Goal: Download file/media

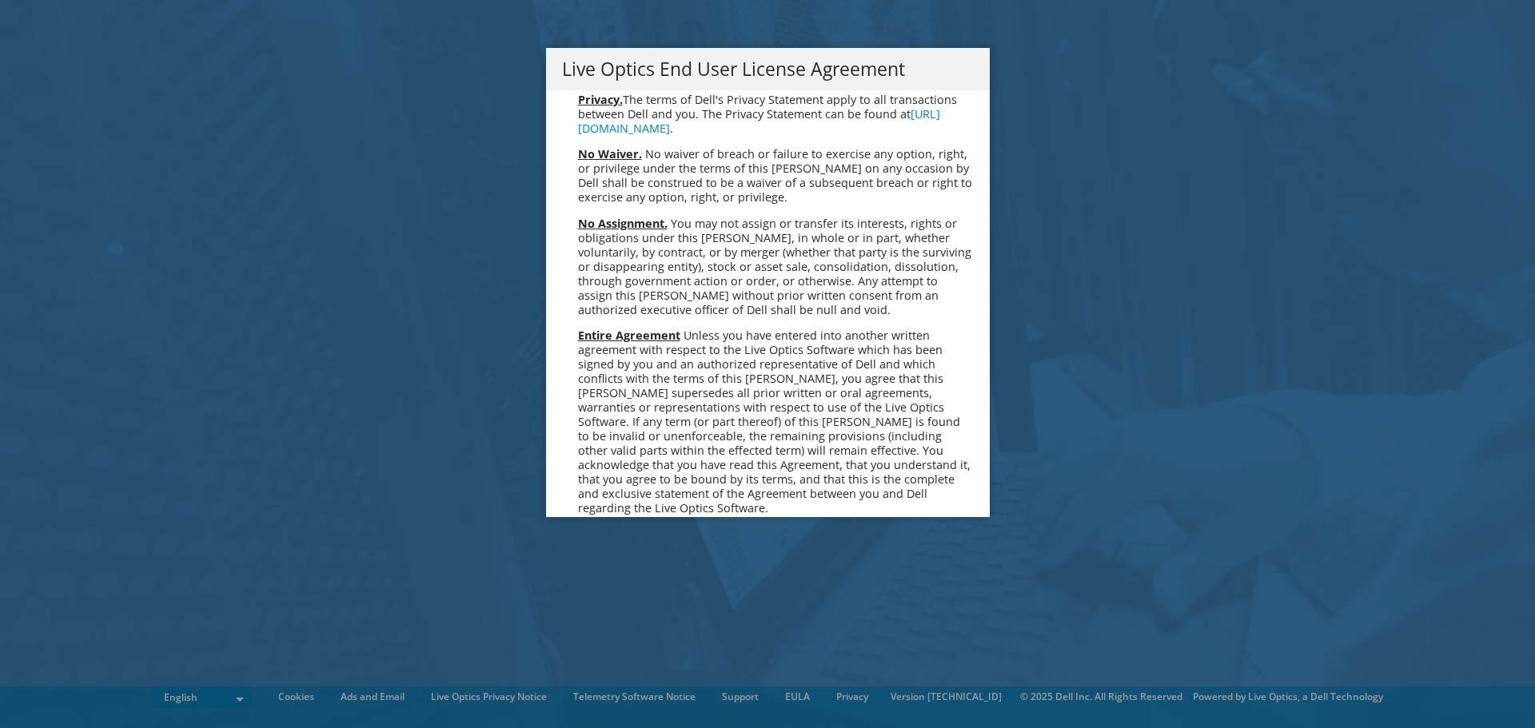
scroll to position [6047, 0]
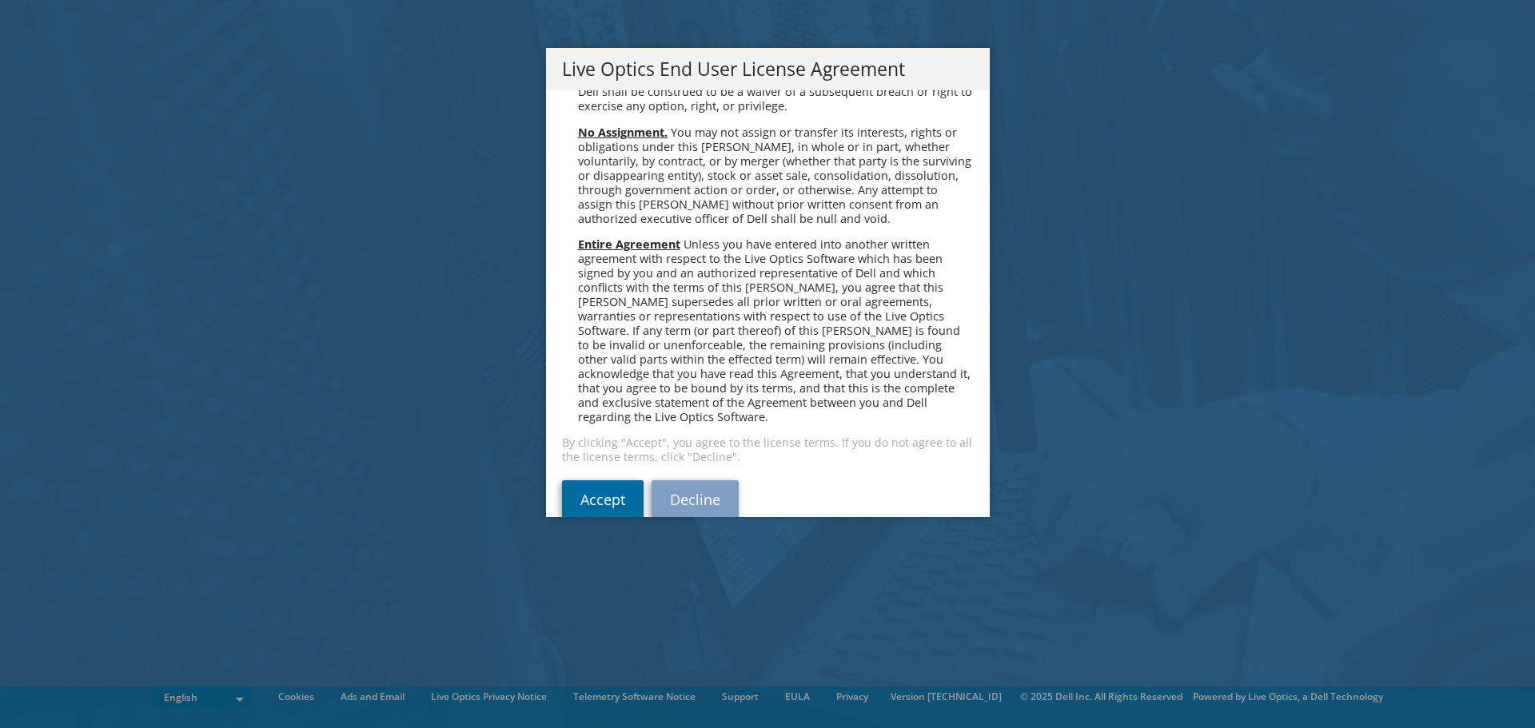
click at [601, 481] on link "Accept" at bounding box center [603, 500] width 82 height 38
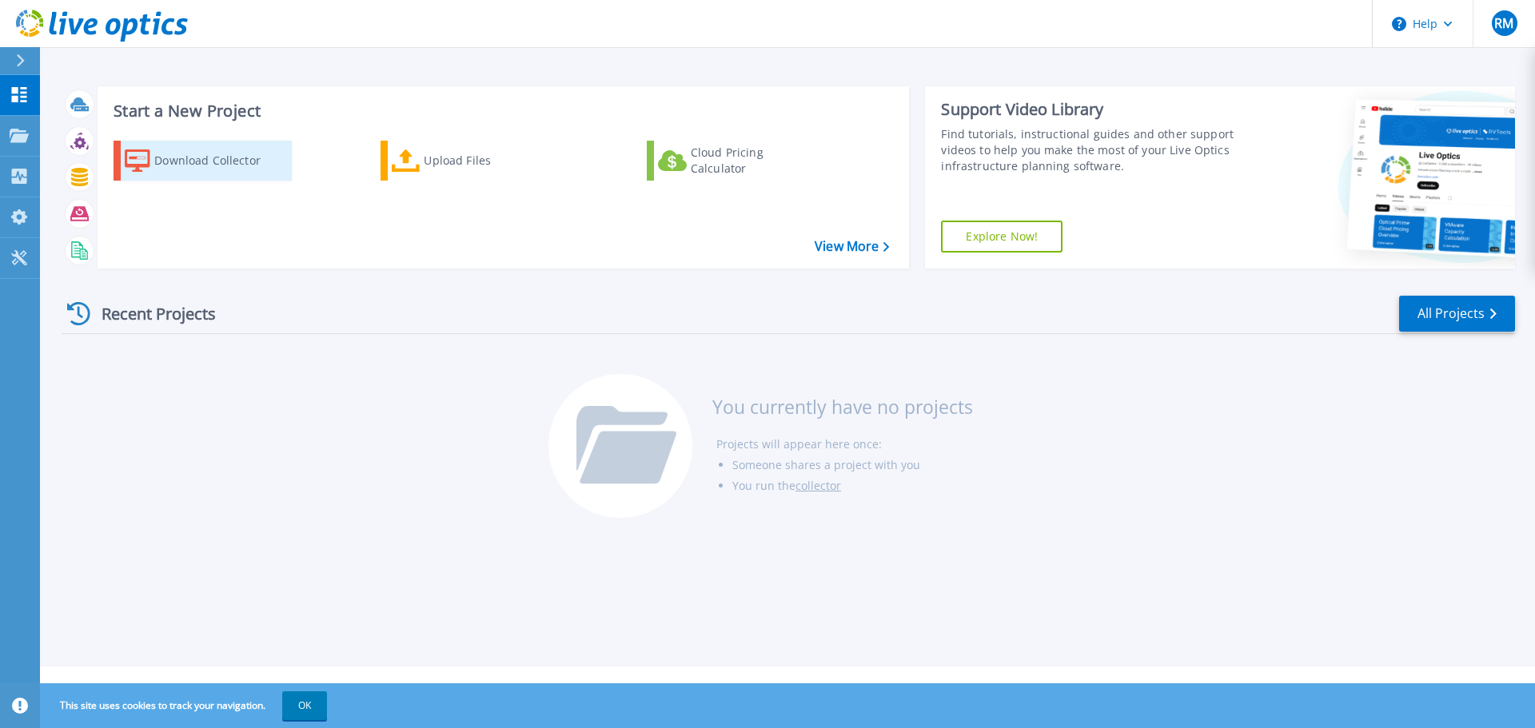
click at [206, 166] on div "Download Collector" at bounding box center [218, 161] width 128 height 32
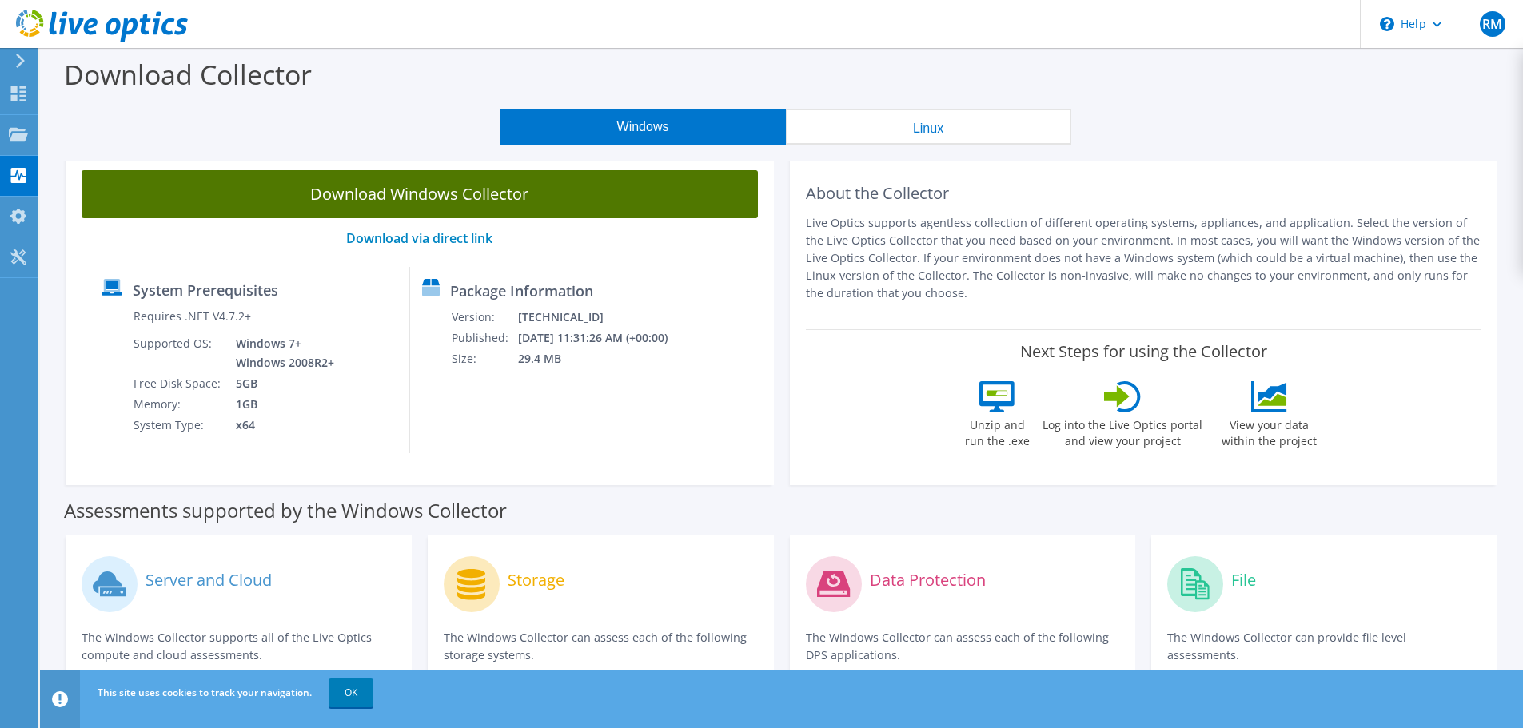
click at [470, 194] on link "Download Windows Collector" at bounding box center [420, 194] width 676 height 48
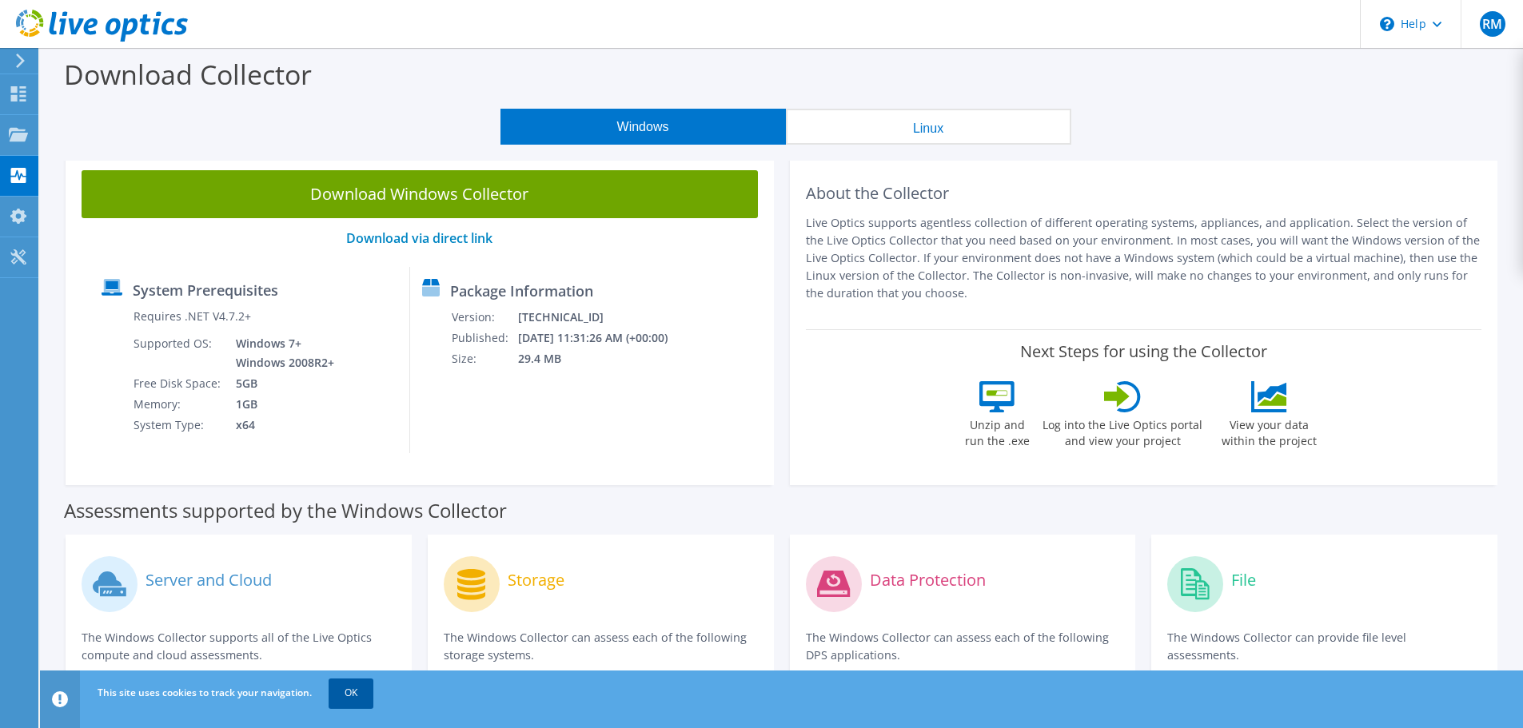
click at [365, 686] on link "OK" at bounding box center [351, 693] width 45 height 29
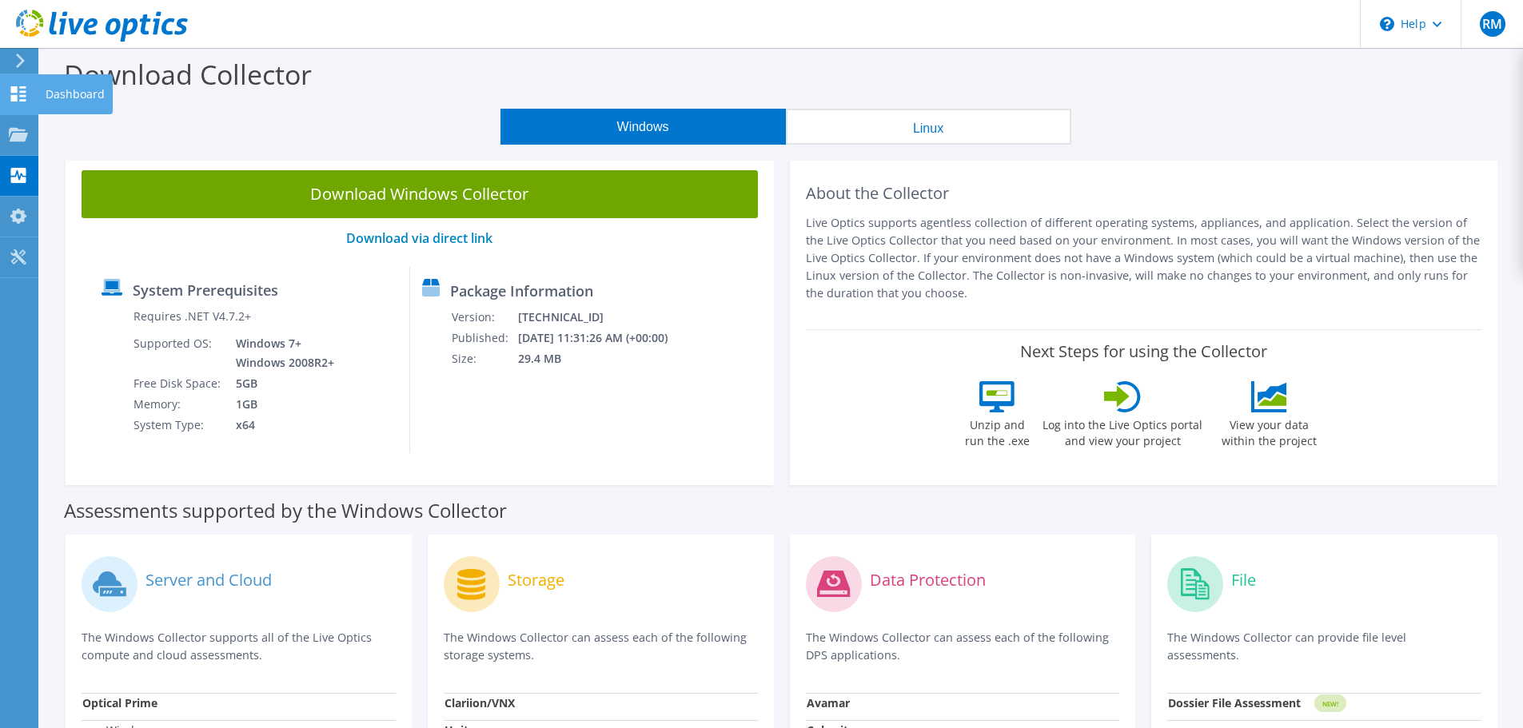
click at [22, 94] on icon at bounding box center [18, 93] width 19 height 15
